Goal: Task Accomplishment & Management: Manage account settings

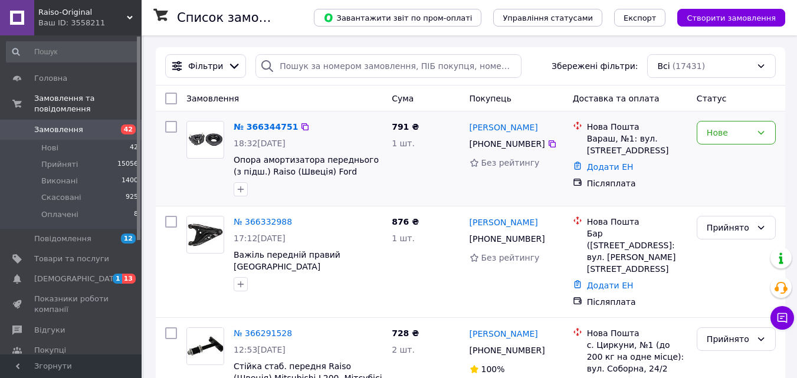
click at [692, 144] on div "Нове" at bounding box center [736, 158] width 88 height 85
click at [709, 141] on div "Нове" at bounding box center [735, 133] width 79 height 24
click at [712, 157] on li "Прийнято" at bounding box center [736, 158] width 78 height 21
click at [269, 131] on link "№ 366344751" at bounding box center [263, 126] width 58 height 9
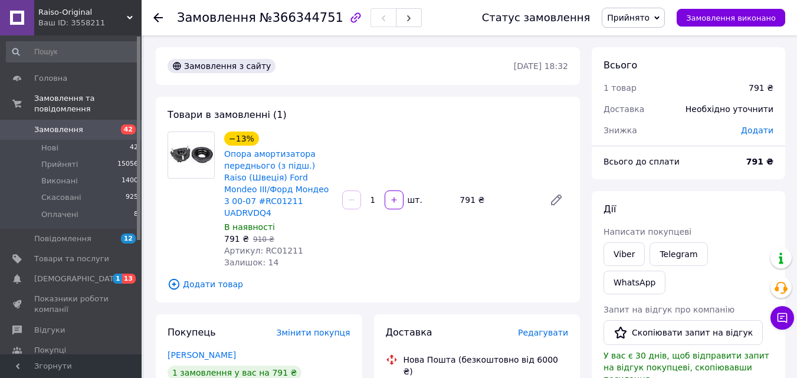
click at [281, 257] on div "Залишок: 14" at bounding box center [278, 263] width 109 height 12
click at [281, 246] on span "Артикул: RC01211" at bounding box center [263, 250] width 79 height 9
copy span "RC01211"
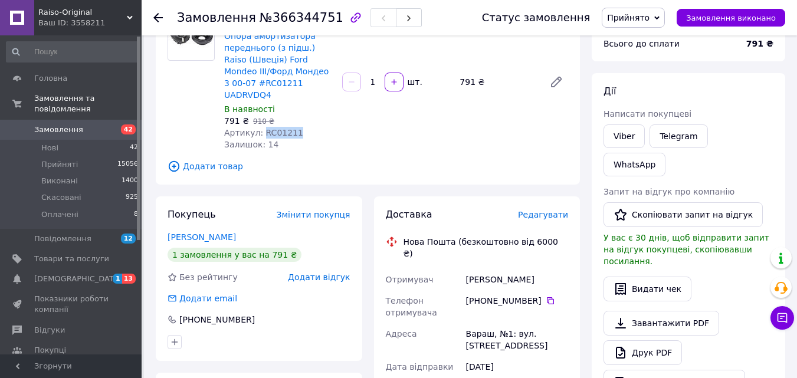
scroll to position [177, 0]
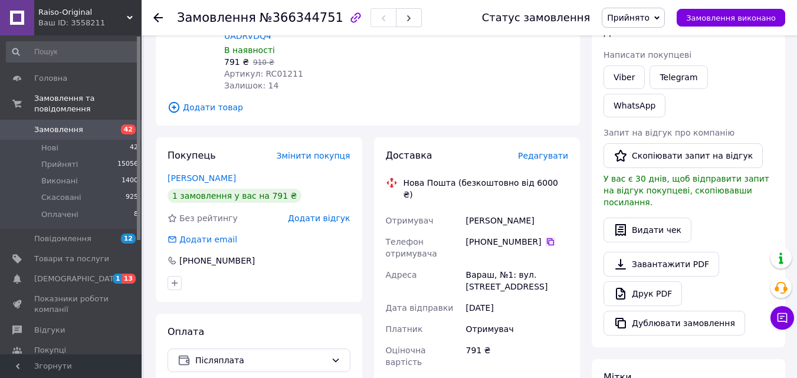
click at [545, 237] on icon at bounding box center [549, 241] width 9 height 9
copy div "Бортник Захарій"
drag, startPoint x: 465, startPoint y: 199, endPoint x: 547, endPoint y: 199, distance: 82.0
click at [547, 210] on div "Бортник Захарій" at bounding box center [516, 220] width 107 height 21
copy div "Адреса Вараш, №1: вул. Будівельників, 57"
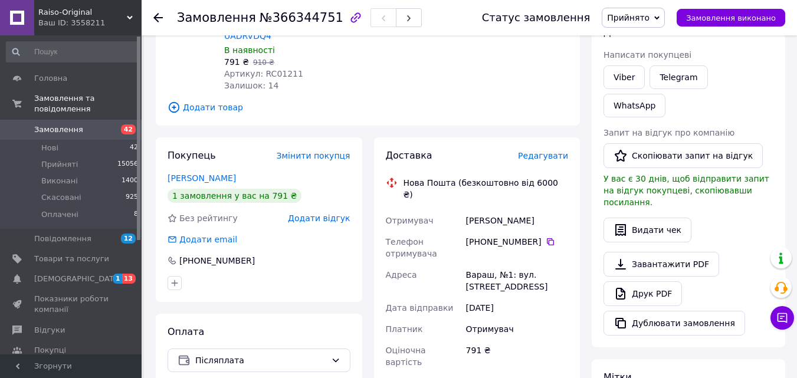
drag, startPoint x: 521, startPoint y: 258, endPoint x: 461, endPoint y: 249, distance: 60.1
click at [461, 249] on div "Отримувач Бортник Захарій Телефон отримувача +380 96 514 29 89   Адреса Вараш, …" at bounding box center [477, 335] width 188 height 250
click at [92, 124] on span "Замовлення" at bounding box center [71, 129] width 75 height 11
